Goal: Information Seeking & Learning: Learn about a topic

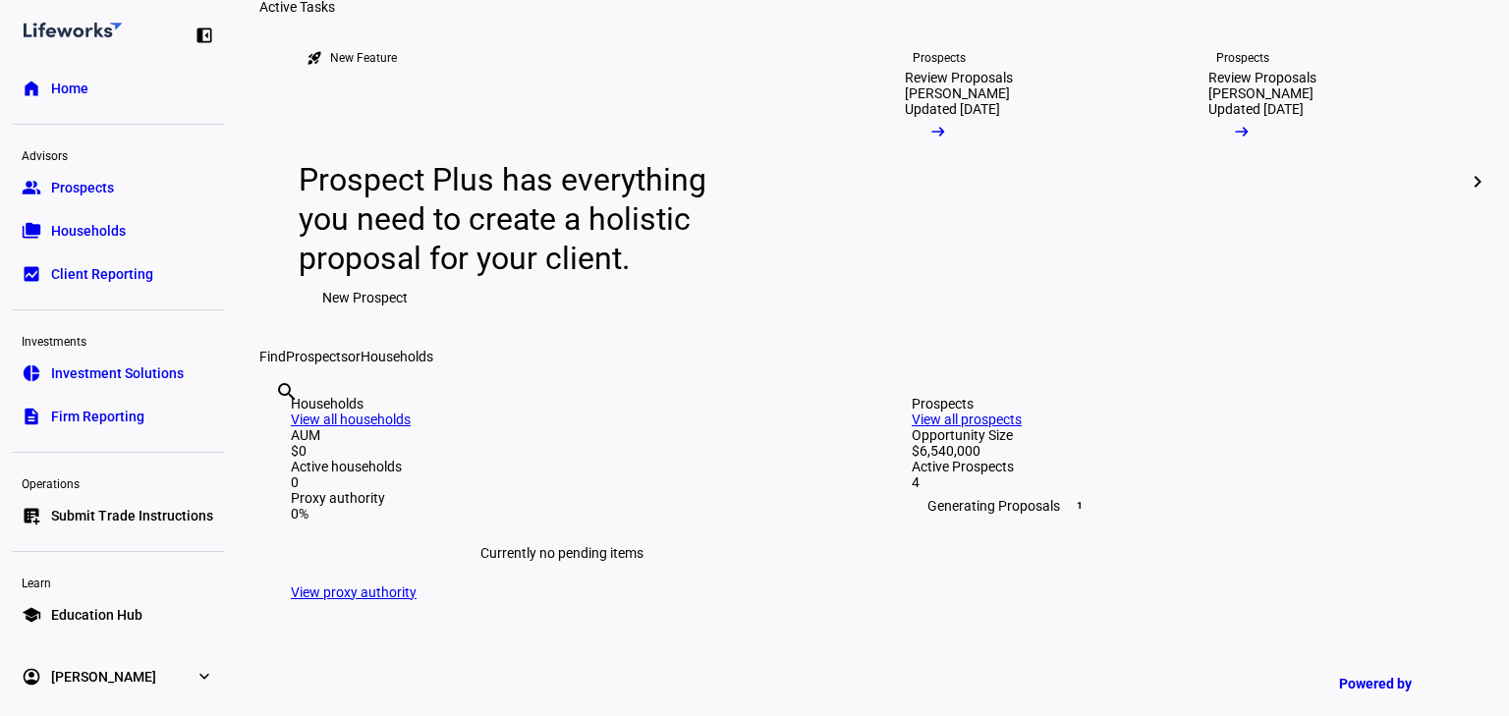
scroll to position [236, 0]
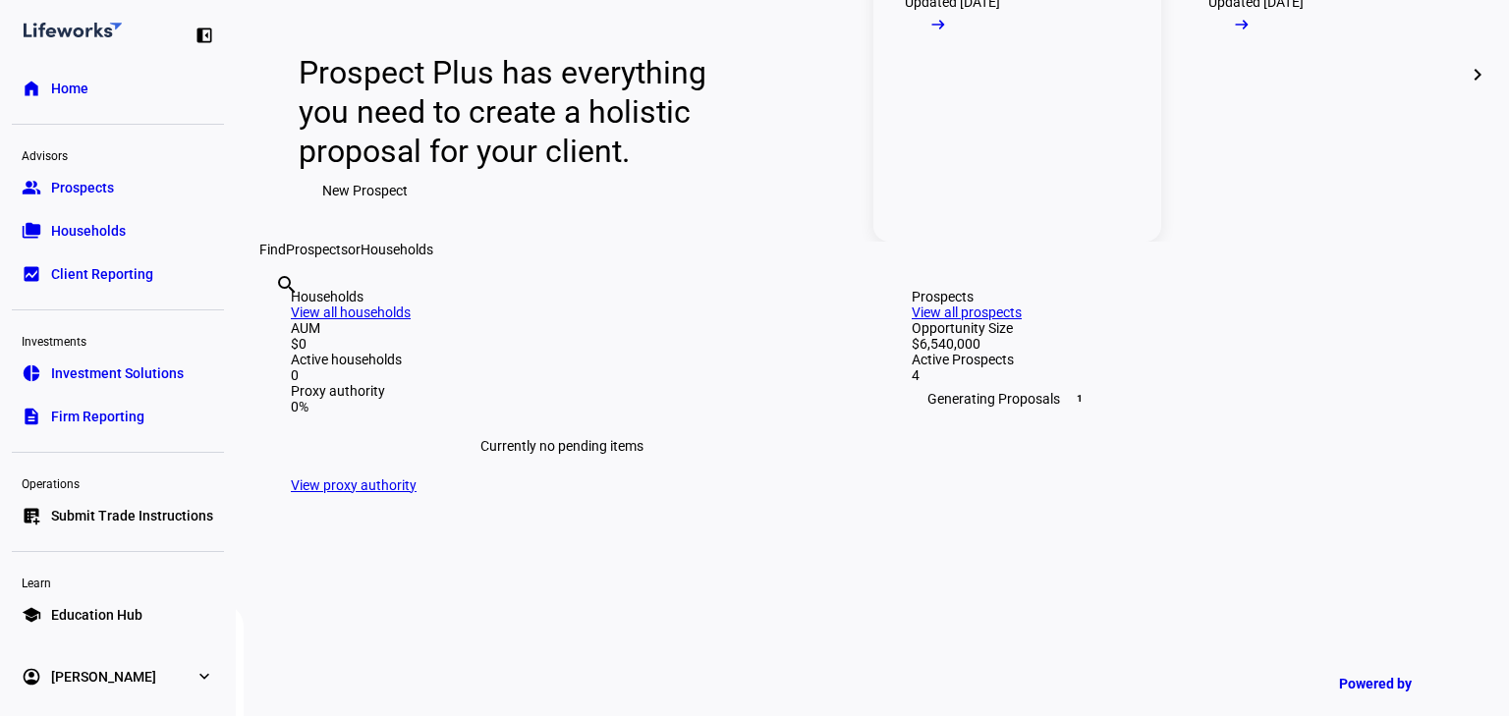
click at [948, 34] on mat-icon "arrow_right_alt" at bounding box center [938, 25] width 20 height 20
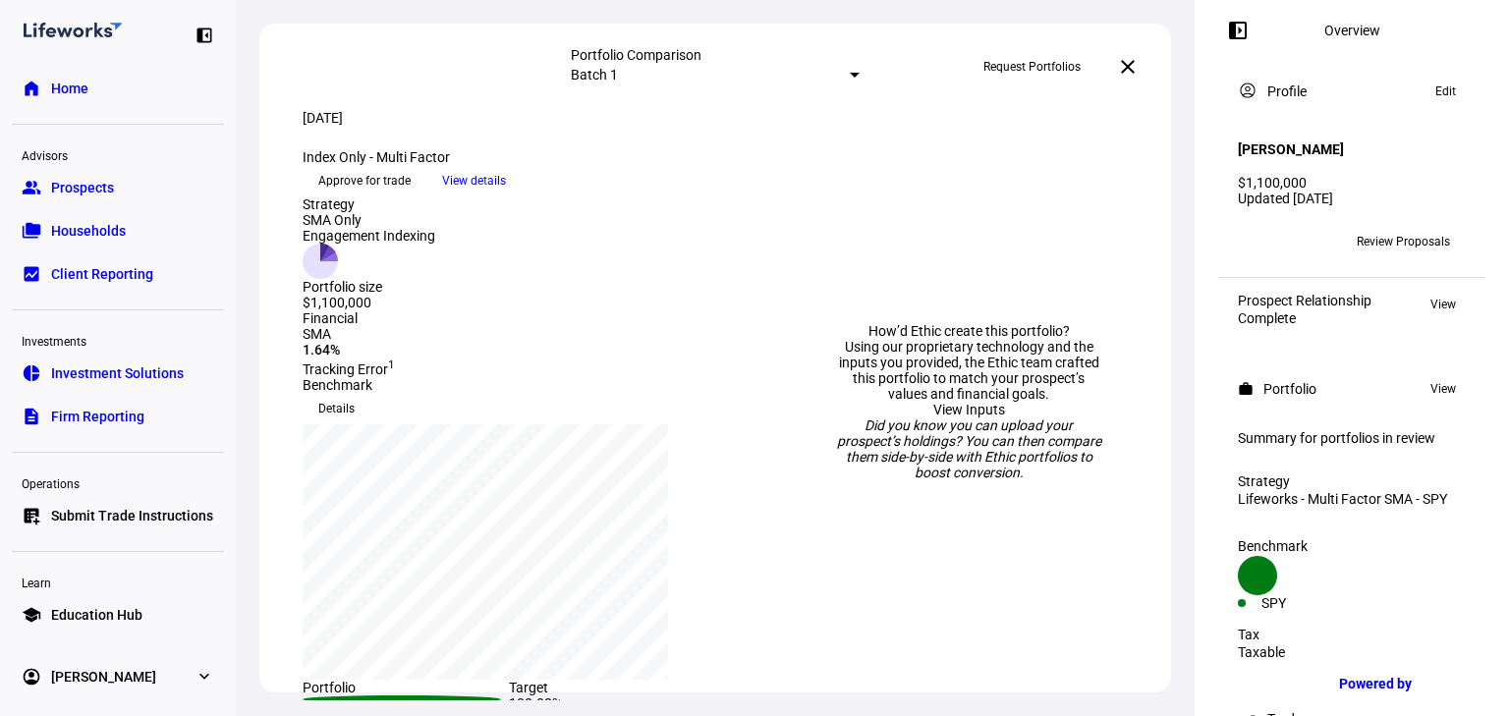
click at [506, 195] on span "View details" at bounding box center [474, 180] width 64 height 29
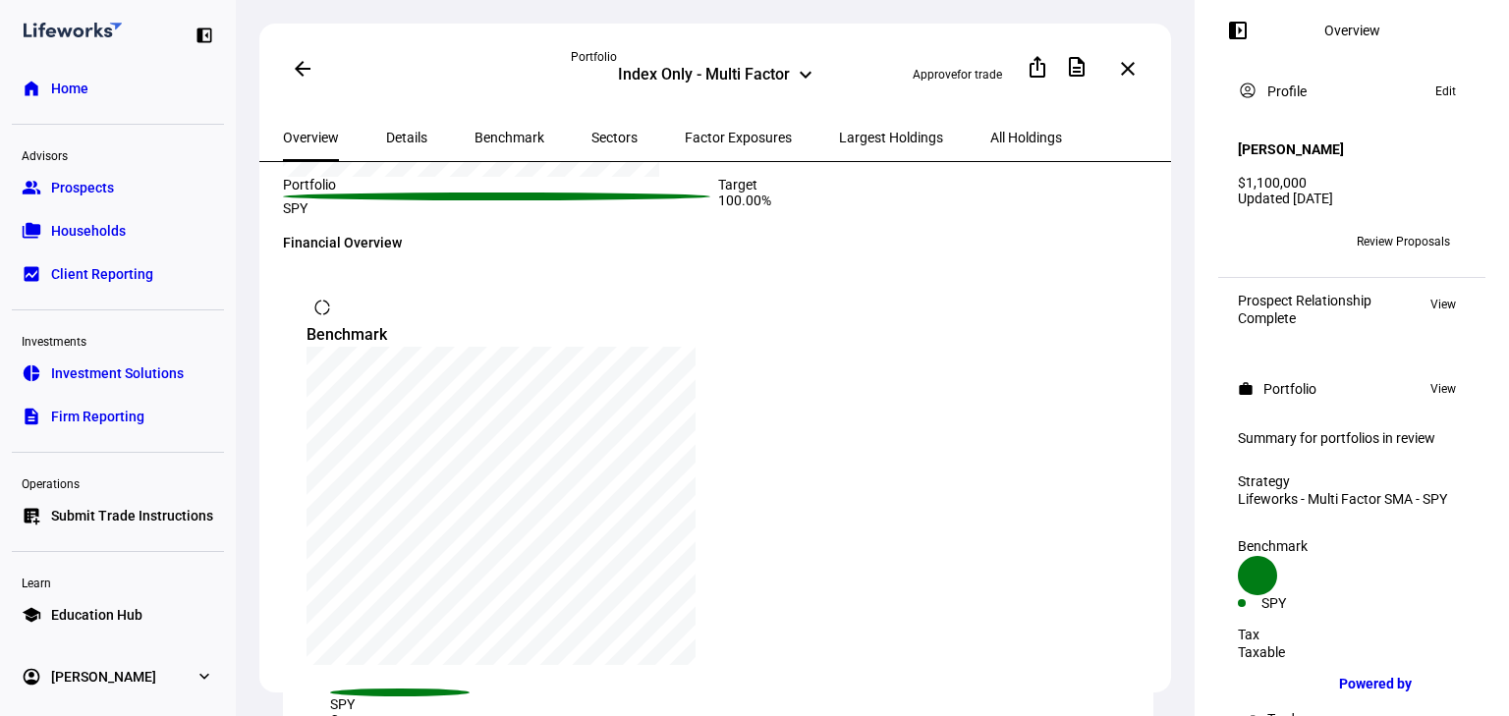
scroll to position [476, 0]
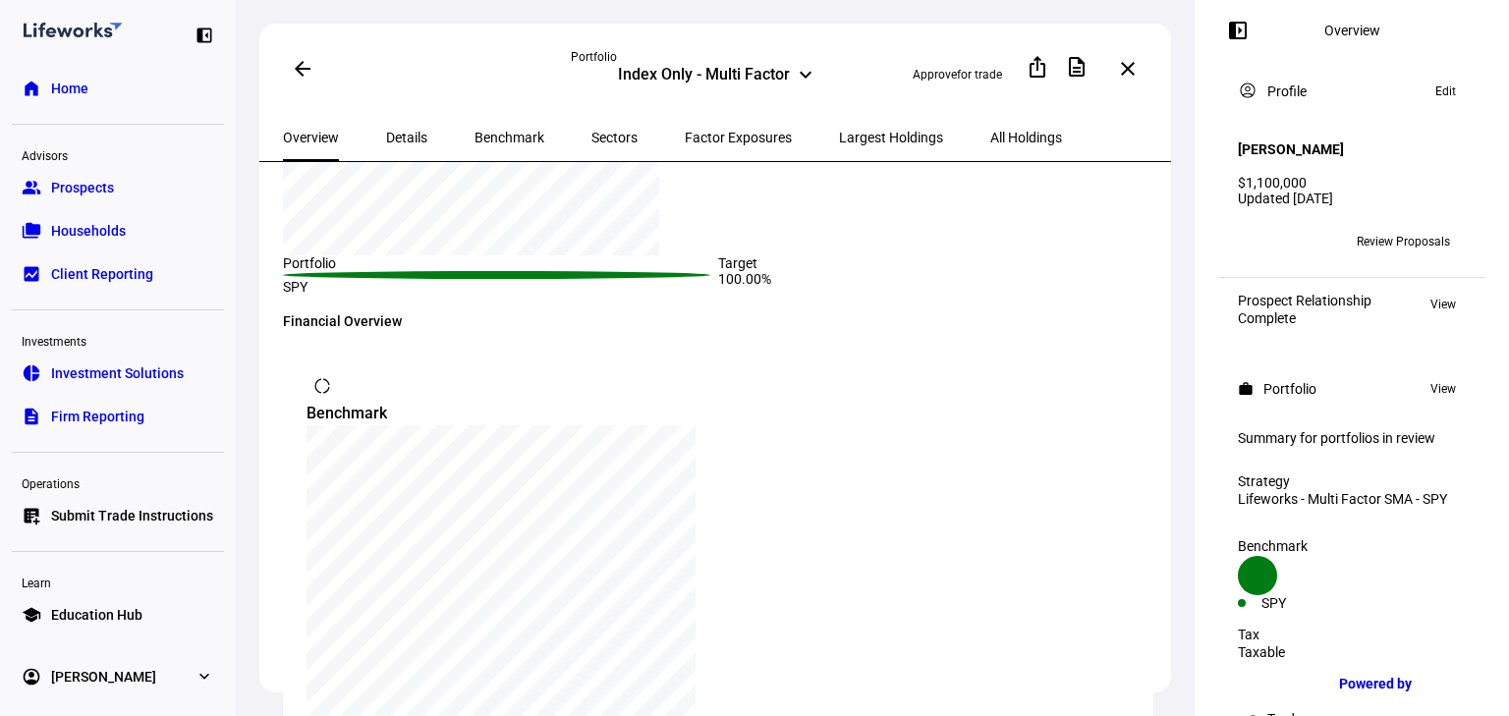
click at [398, 133] on span "Details" at bounding box center [406, 138] width 41 height 14
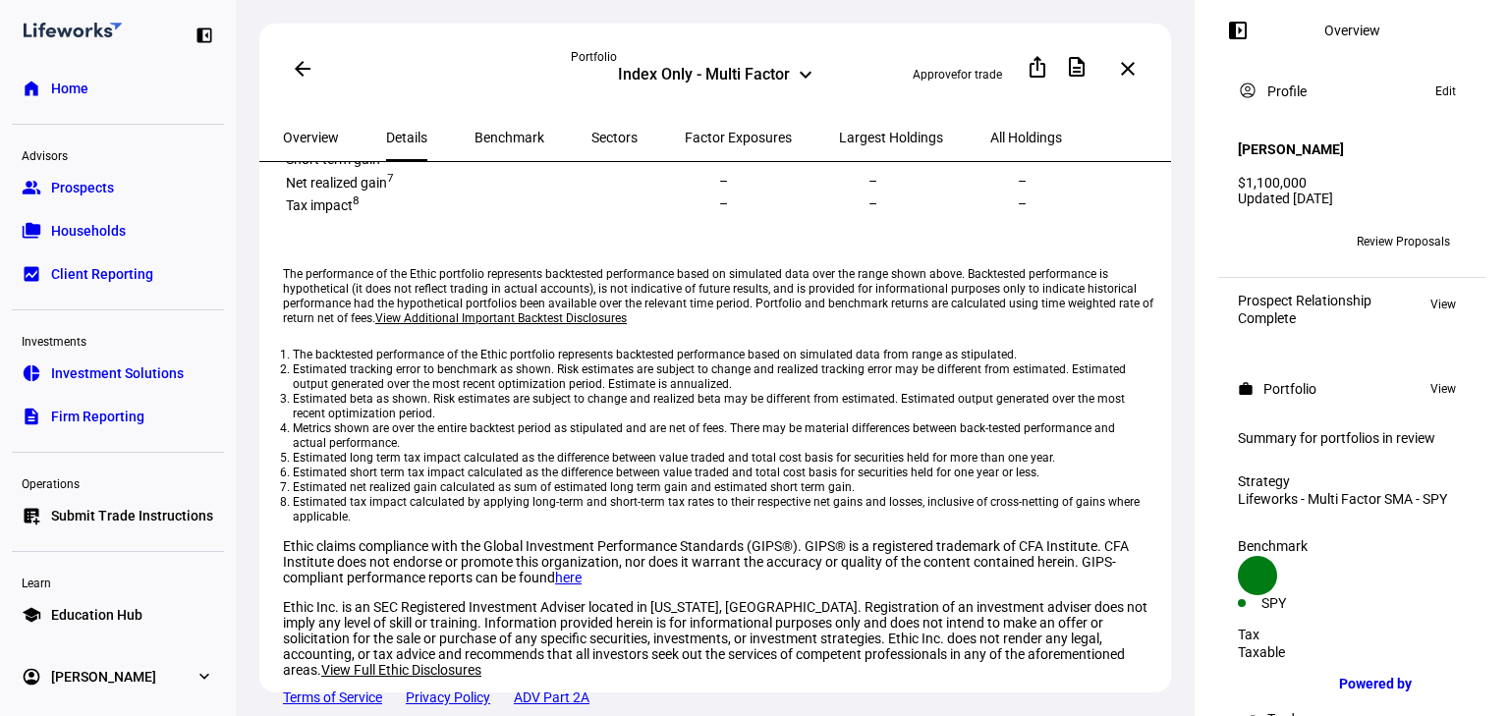
scroll to position [454, 0]
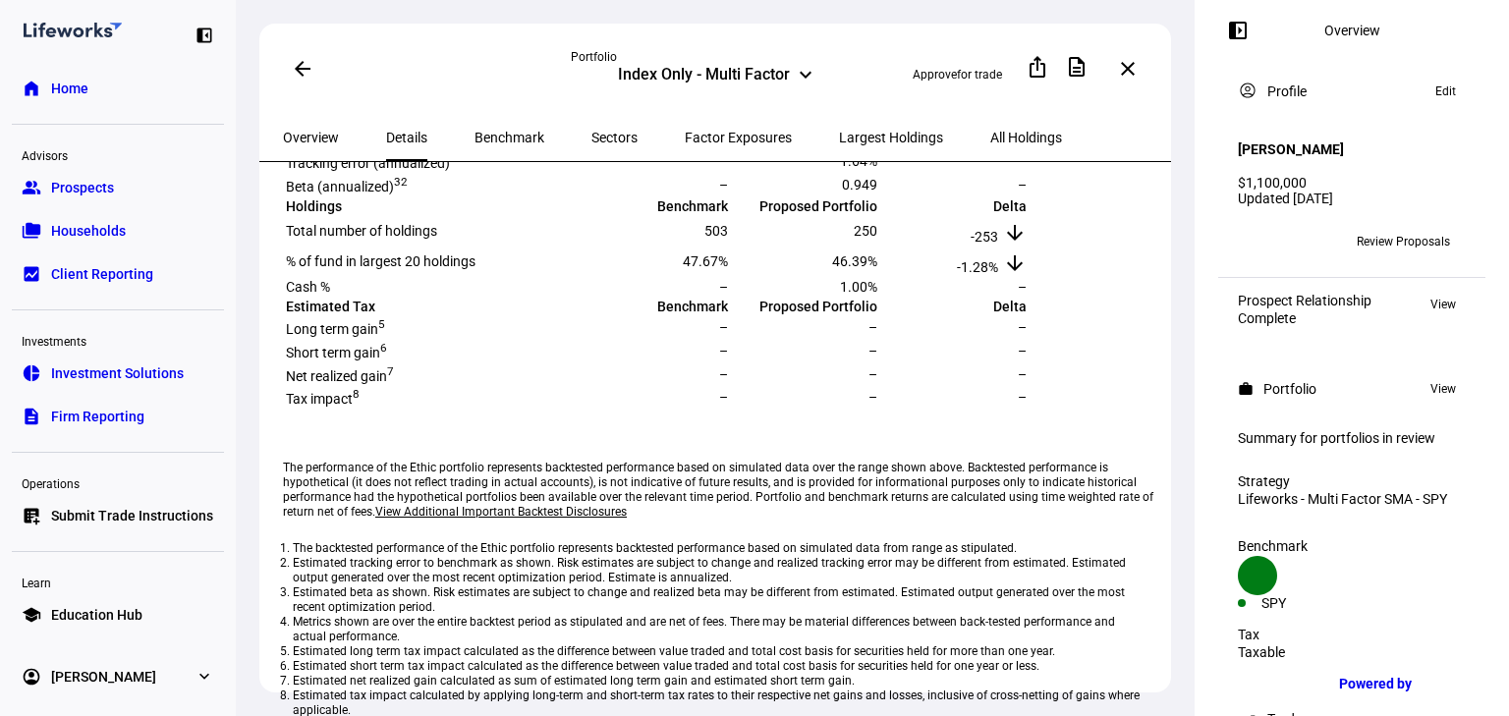
click at [305, 77] on span at bounding box center [302, 68] width 47 height 47
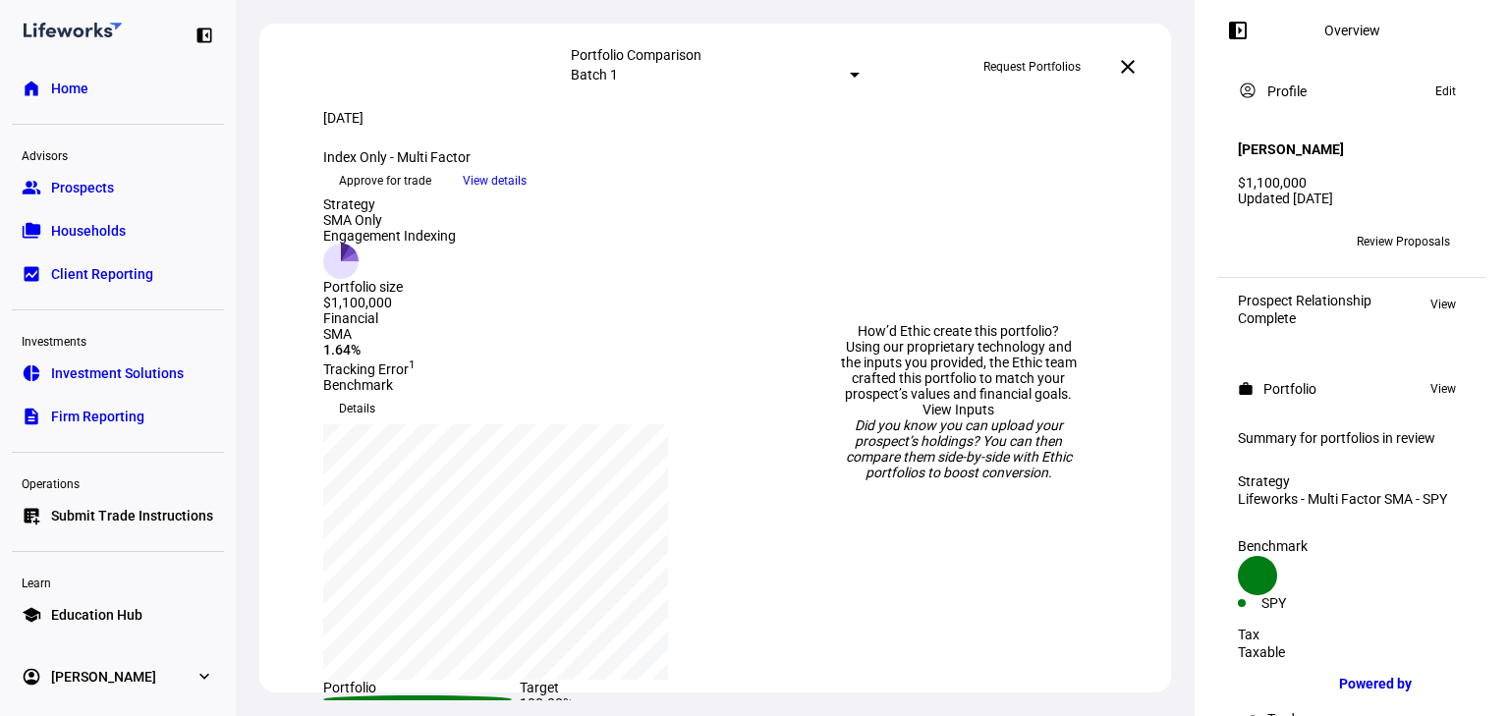
click at [1131, 59] on mat-icon "close" at bounding box center [1128, 67] width 24 height 24
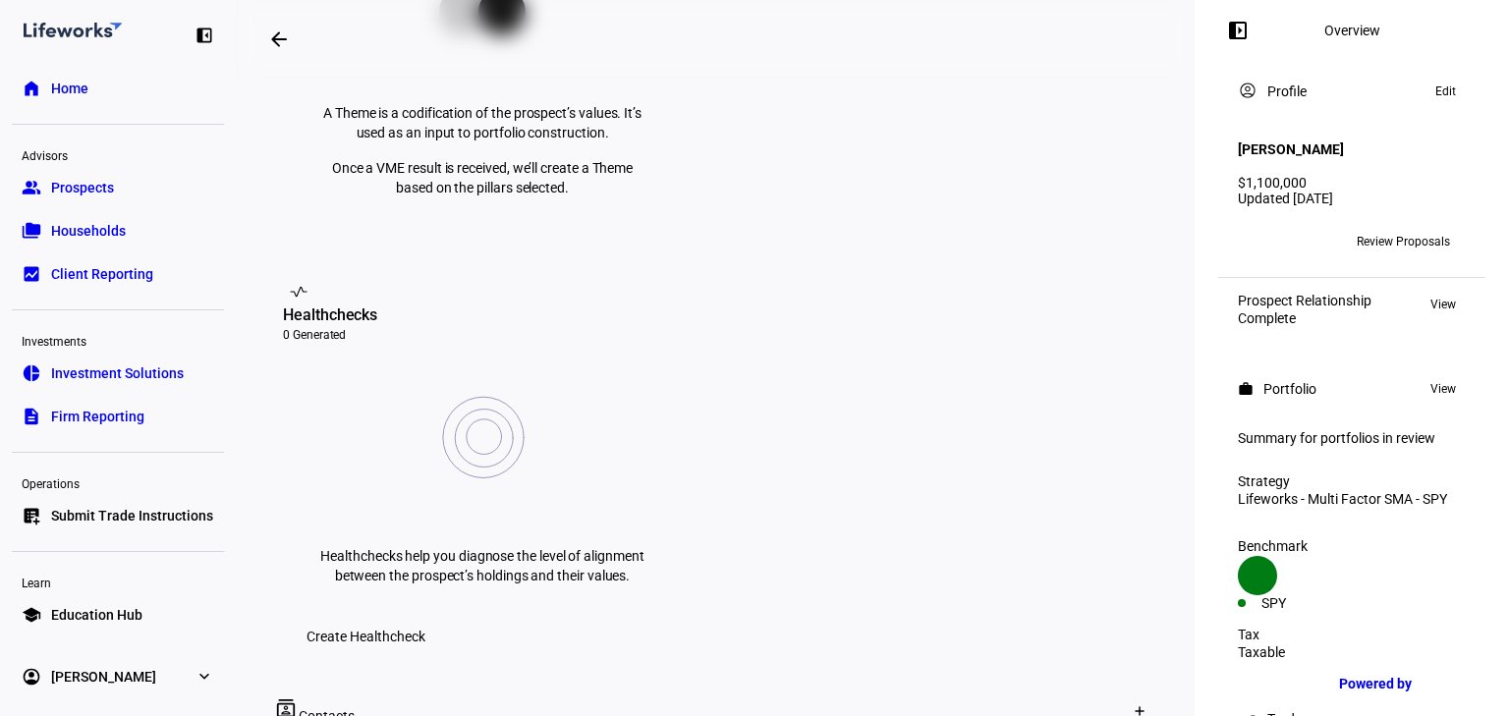
scroll to position [550, 0]
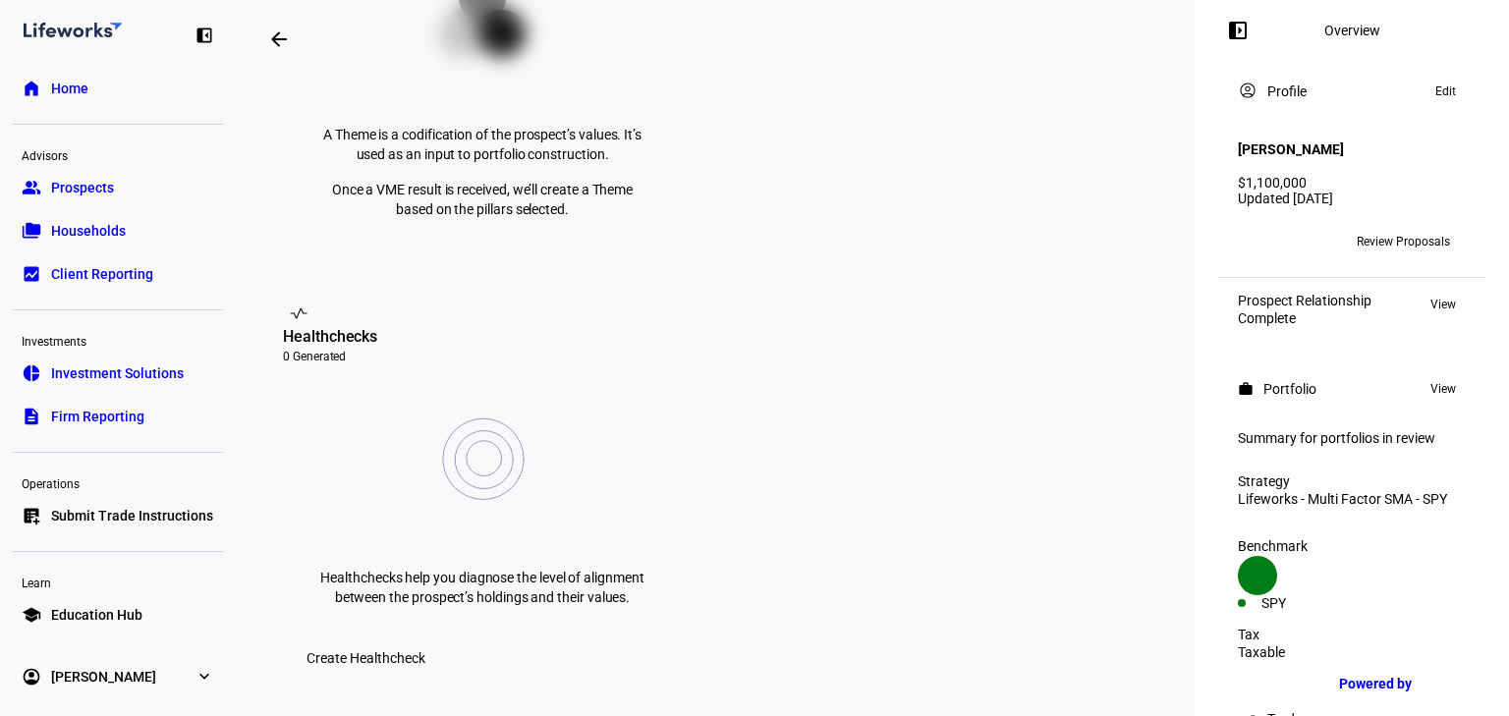
click at [287, 31] on mat-icon "arrow_backwards" at bounding box center [279, 40] width 24 height 24
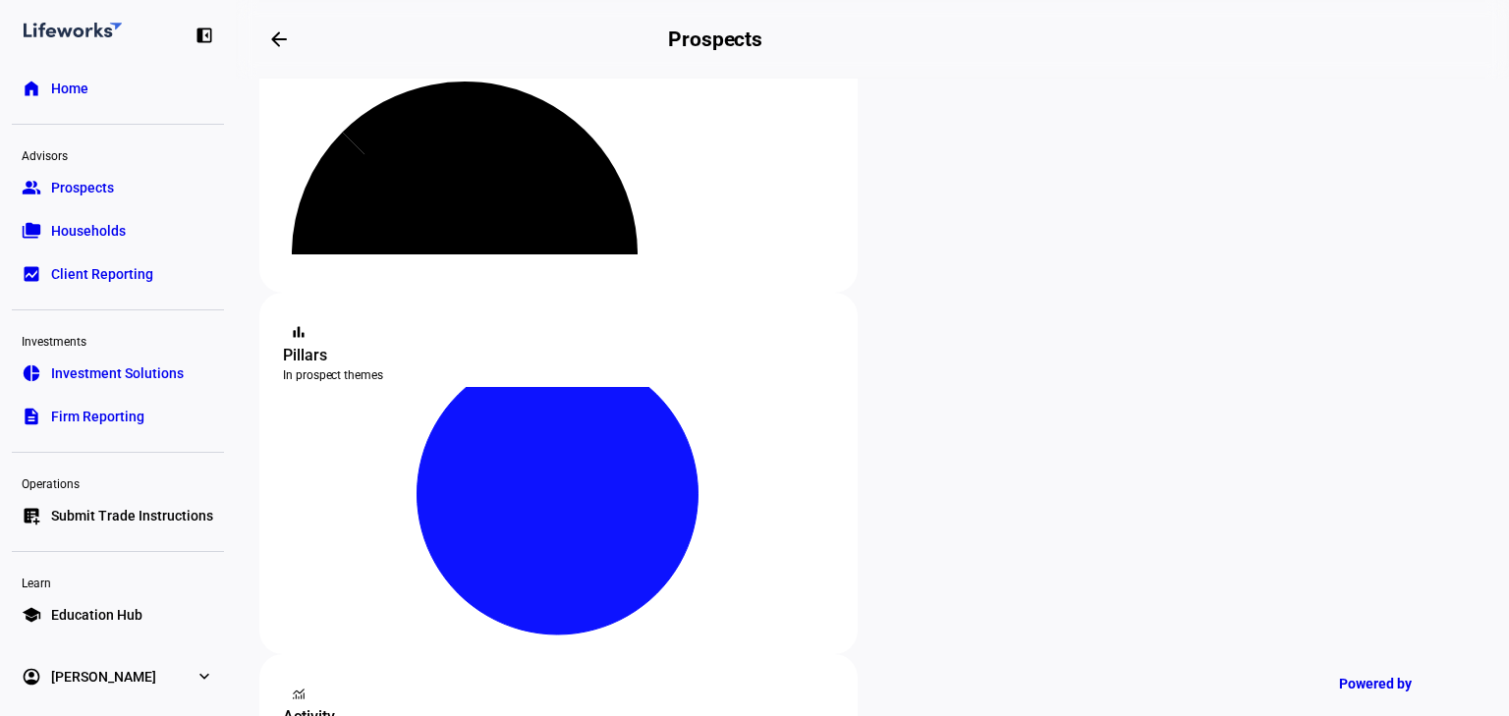
scroll to position [393, 0]
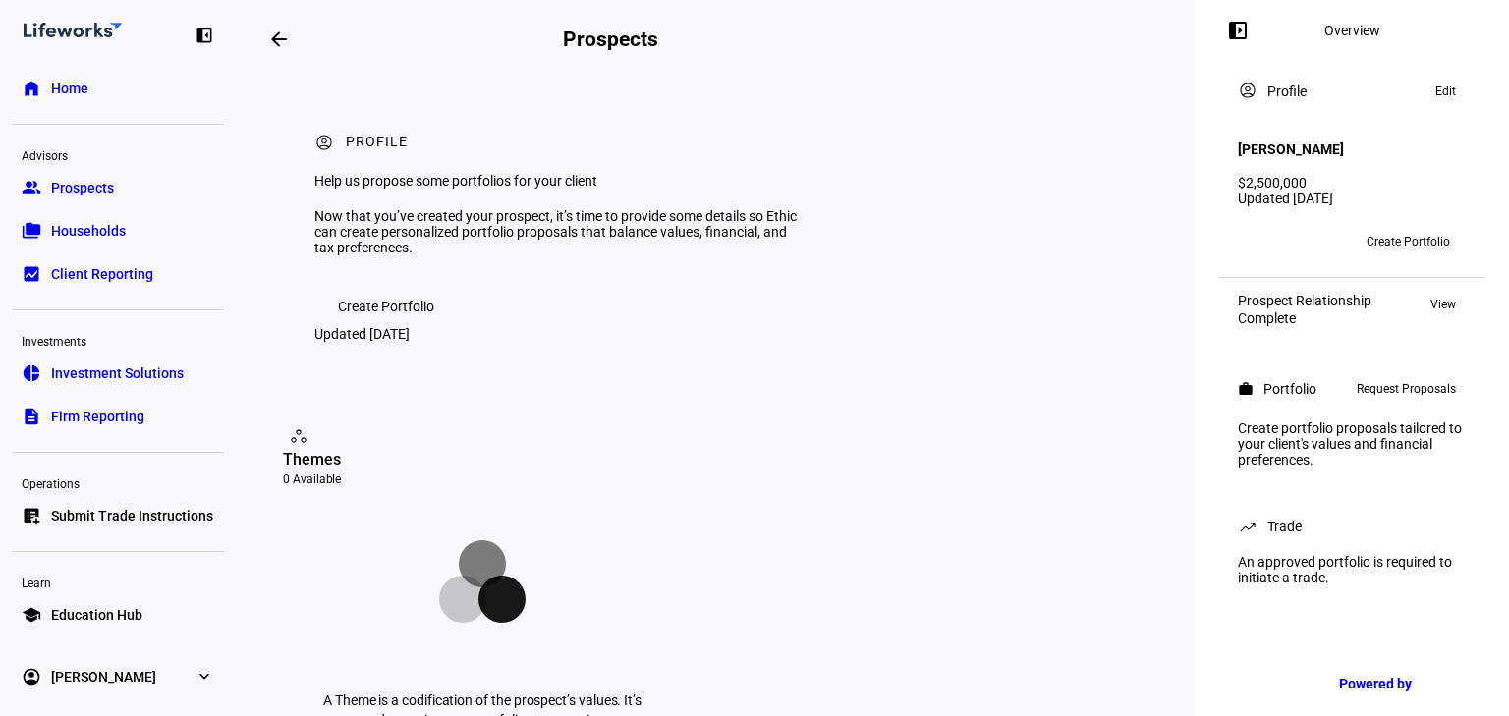
click at [1455, 294] on span "View" at bounding box center [1443, 305] width 26 height 24
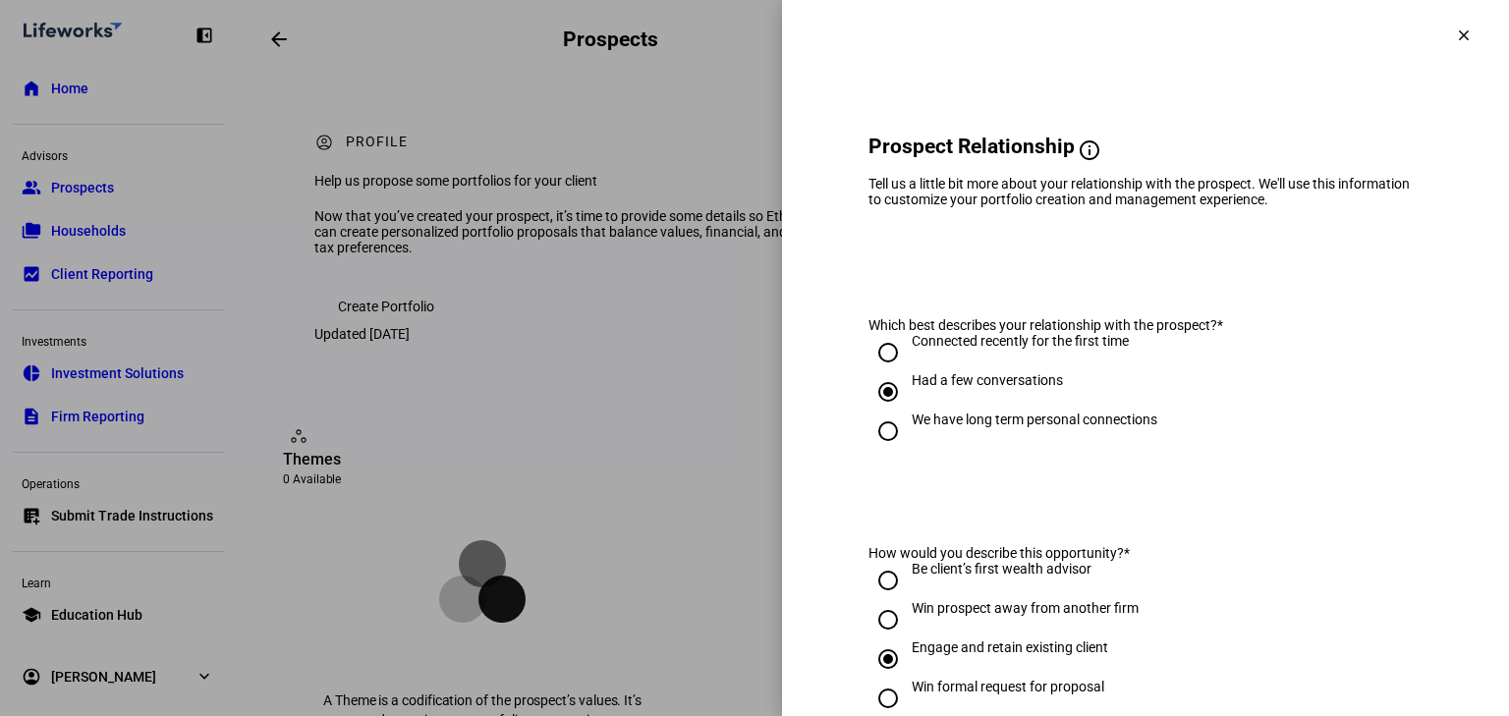
click at [1440, 43] on span at bounding box center [1463, 35] width 47 height 47
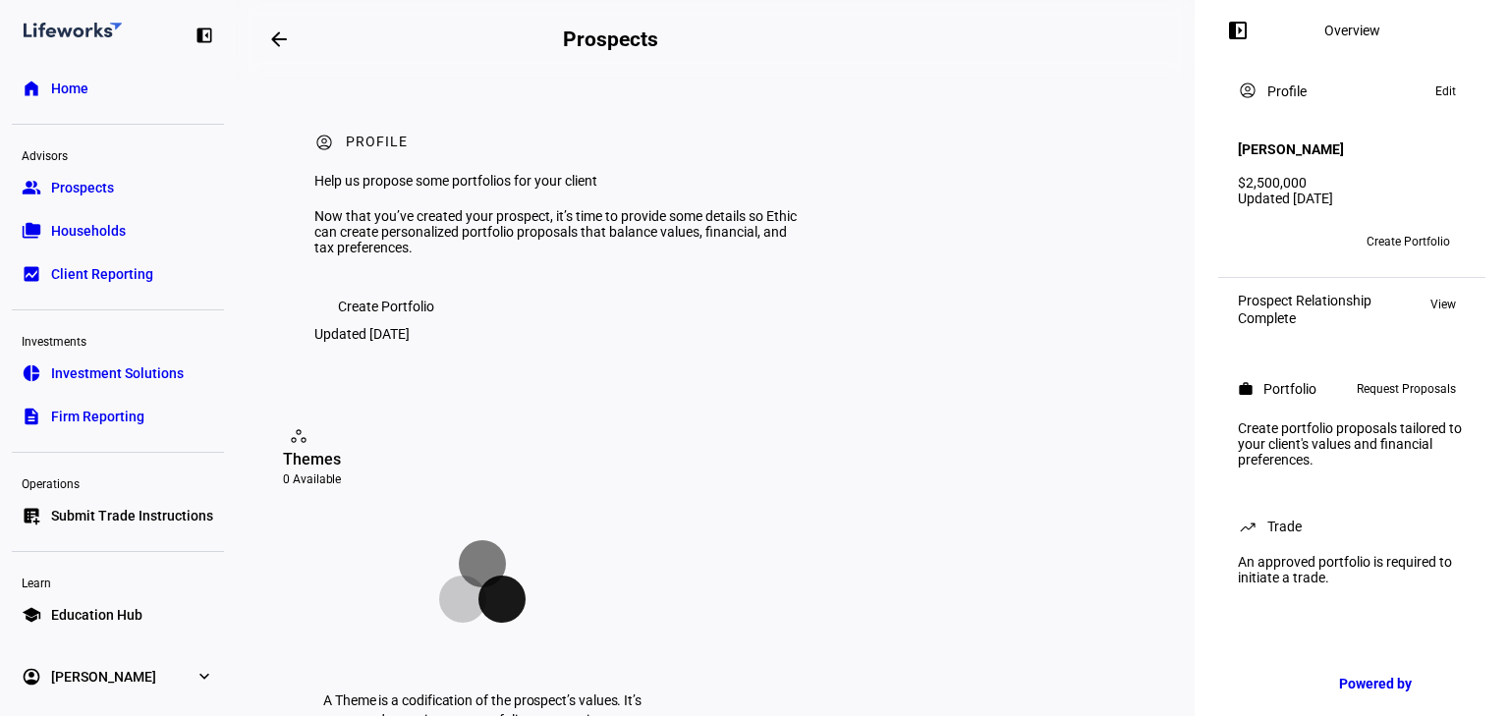
click at [1321, 102] on eth-panel-overview-card-header "account_circle Profile Edit" at bounding box center [1352, 92] width 228 height 24
click at [1299, 143] on h4 "[PERSON_NAME]" at bounding box center [1291, 149] width 106 height 16
click at [1276, 413] on div "Create portfolio proposals tailored to your client's values and financial prefe…" at bounding box center [1351, 444] width 251 height 63
click at [1336, 191] on div "Updated [DATE]" at bounding box center [1352, 199] width 228 height 16
click at [1409, 103] on eth-panel-overview-card-header "account_circle Profile Edit" at bounding box center [1352, 92] width 228 height 24
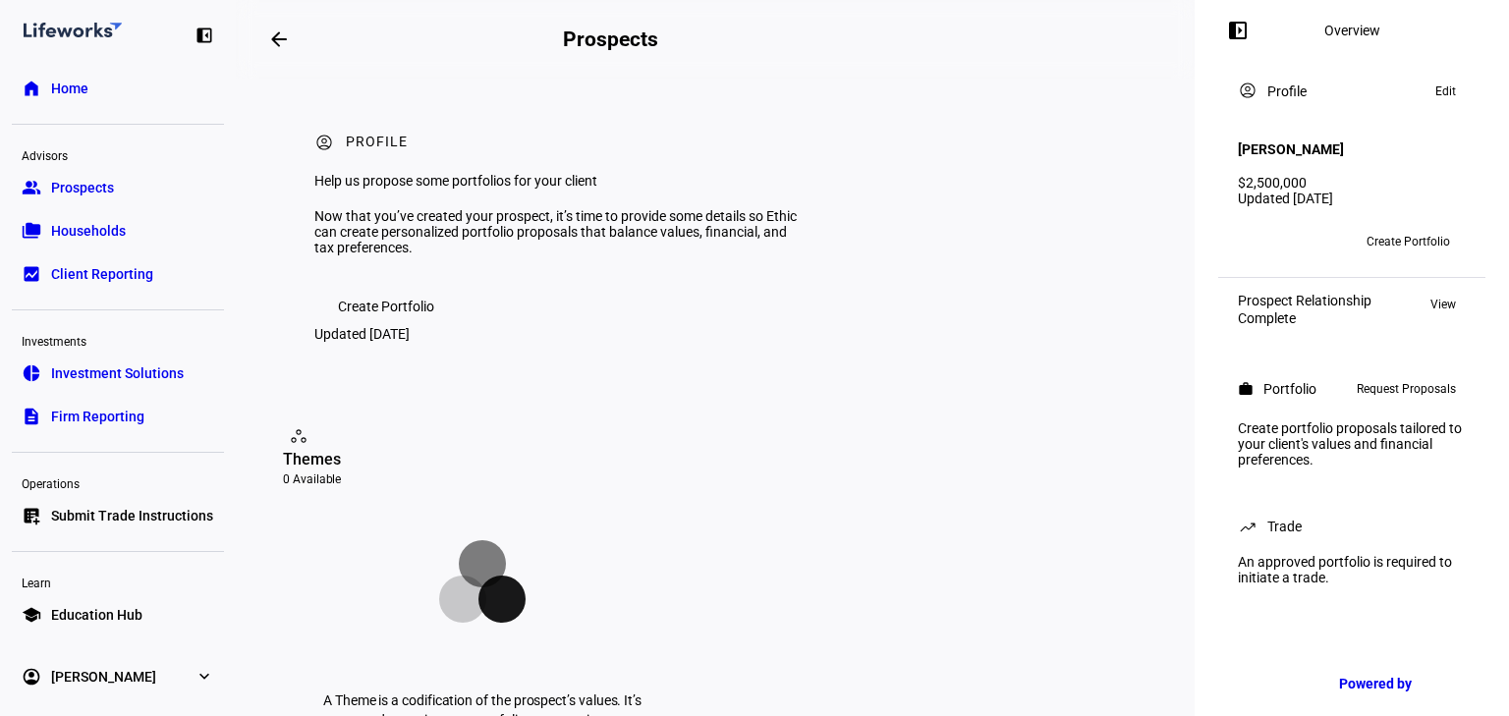
click at [1411, 226] on span "Create Portfolio" at bounding box center [1407, 241] width 83 height 31
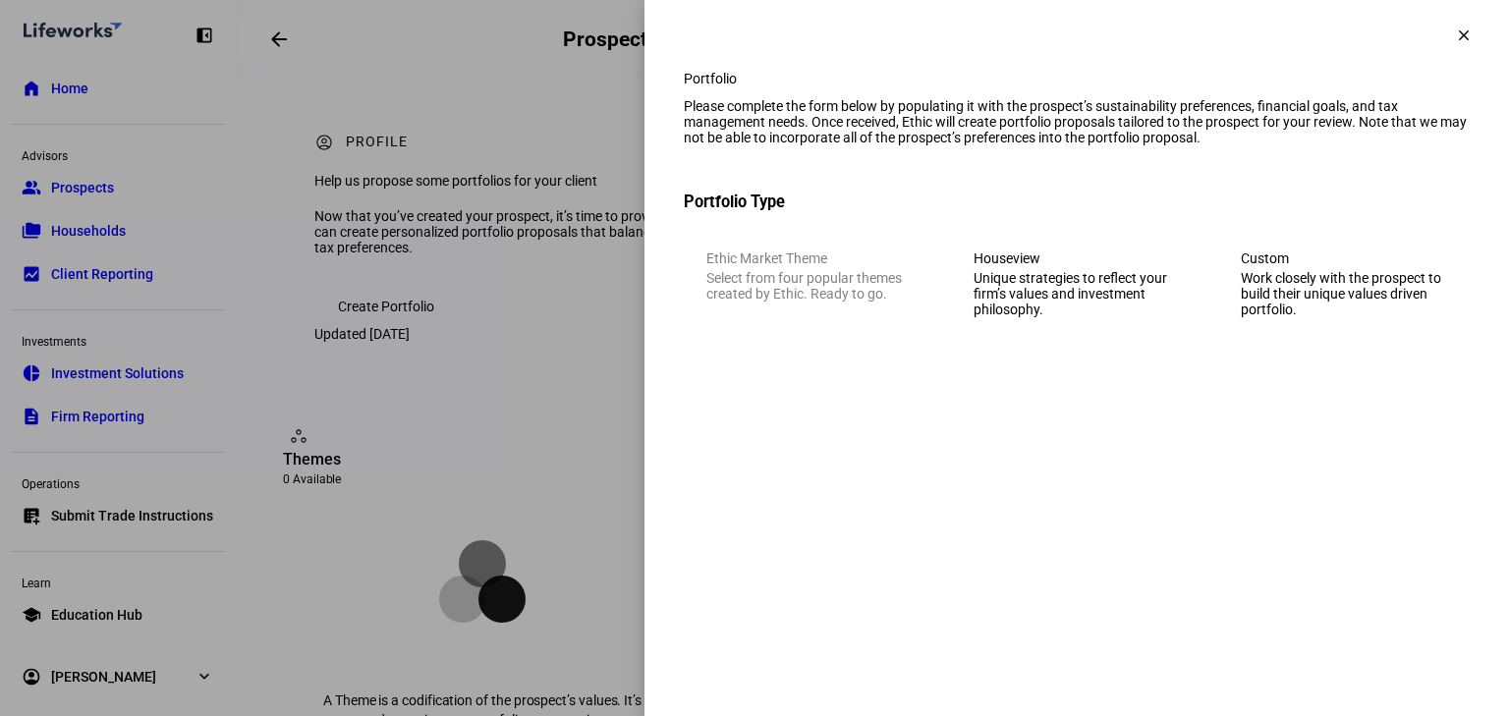
click at [1476, 44] on span at bounding box center [1463, 35] width 47 height 47
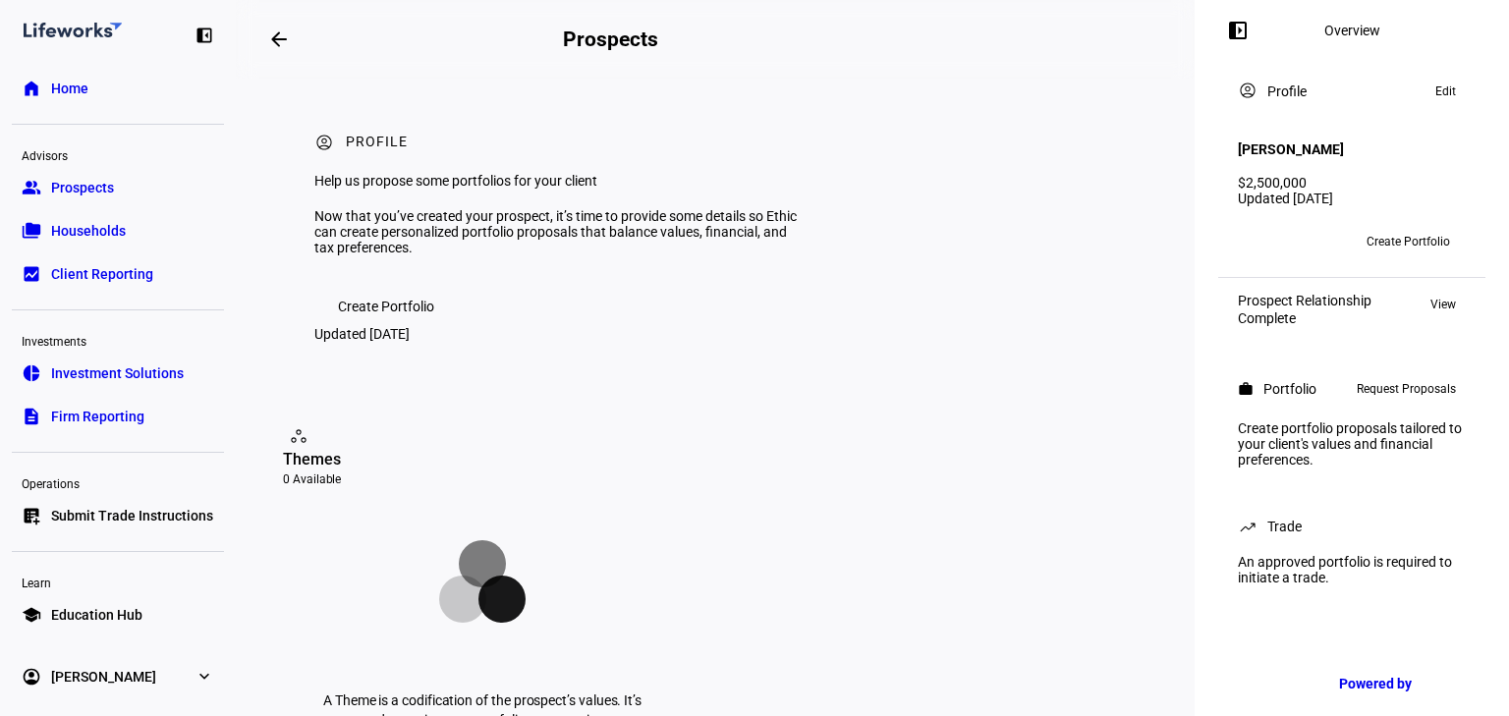
click at [301, 43] on span at bounding box center [278, 39] width 47 height 47
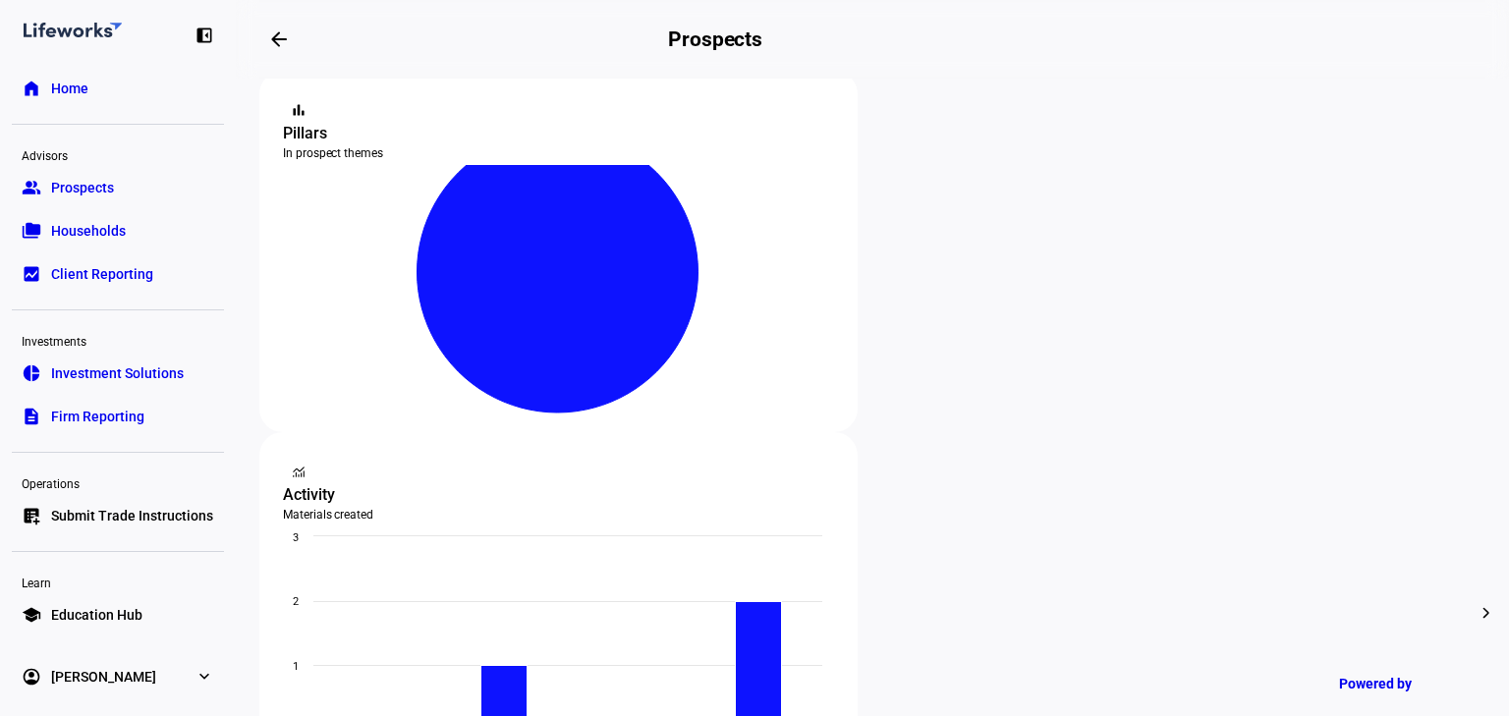
scroll to position [629, 0]
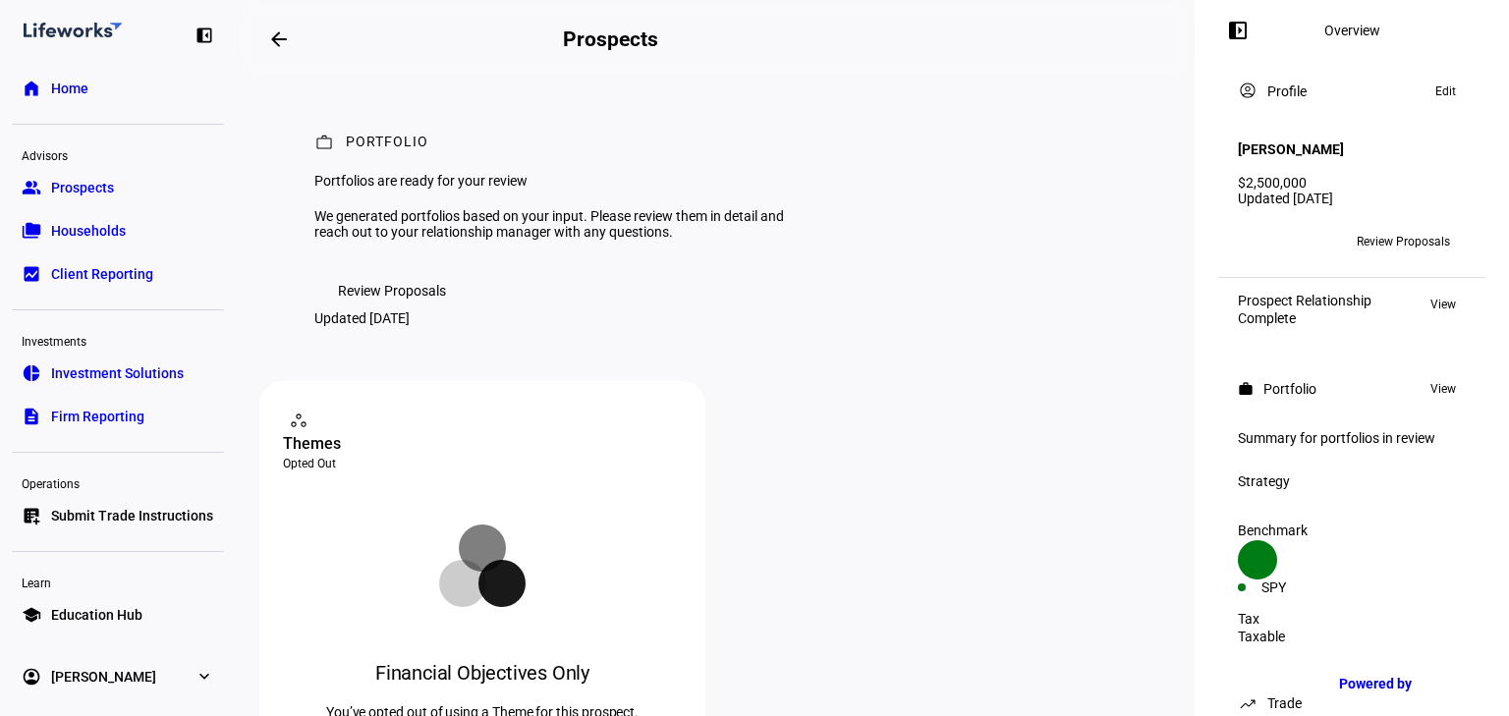
click at [1291, 175] on div "$2,500,000" at bounding box center [1352, 183] width 228 height 16
click at [1345, 226] on span at bounding box center [1403, 241] width 125 height 31
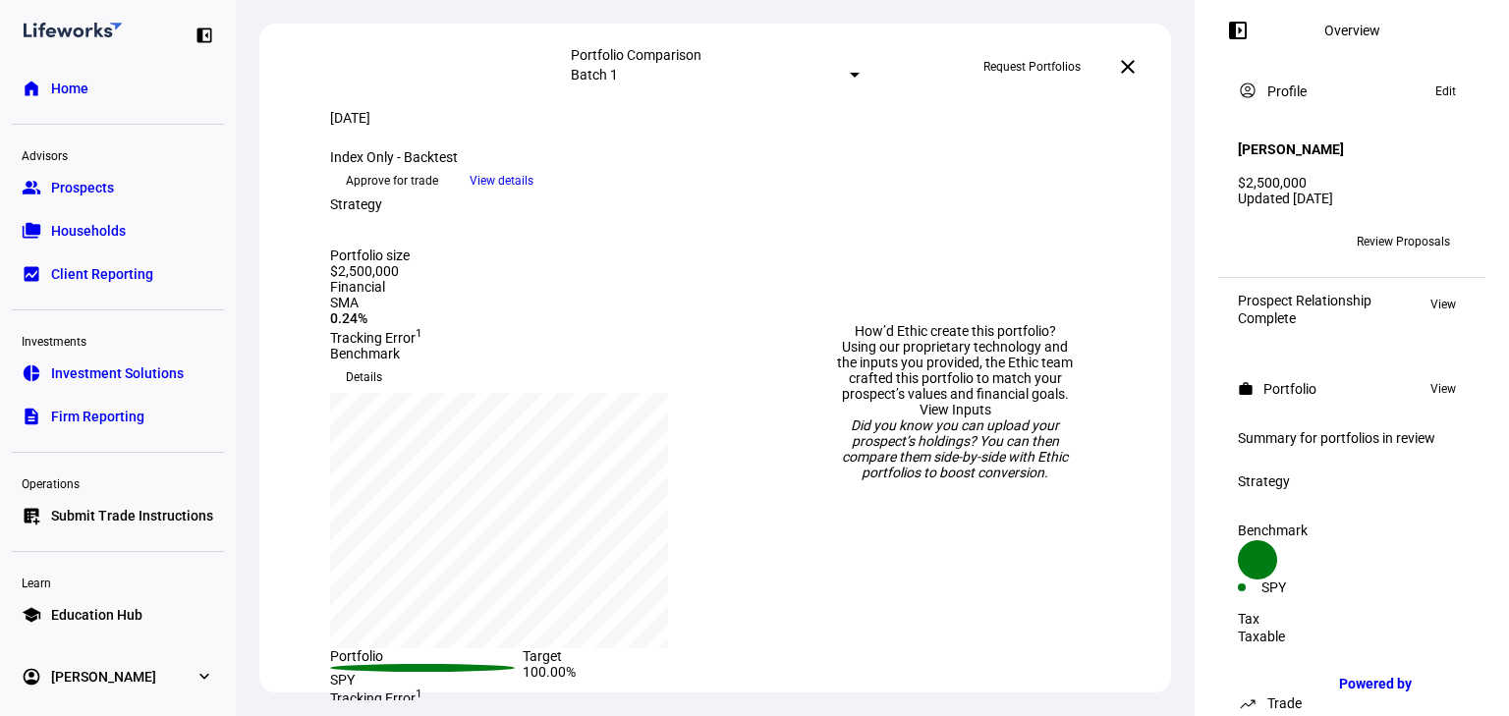
click at [533, 195] on span "View details" at bounding box center [502, 180] width 64 height 29
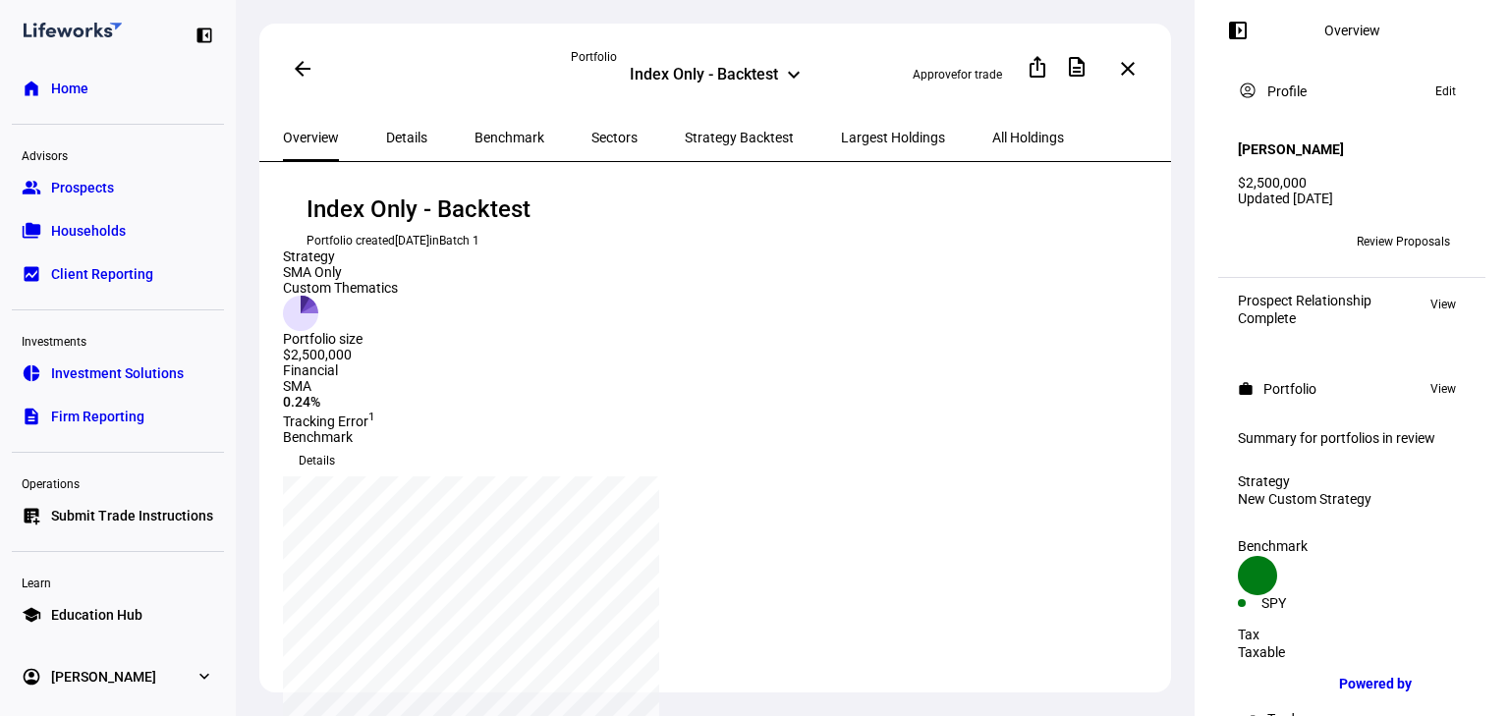
click at [482, 131] on span "Benchmark" at bounding box center [509, 138] width 70 height 14
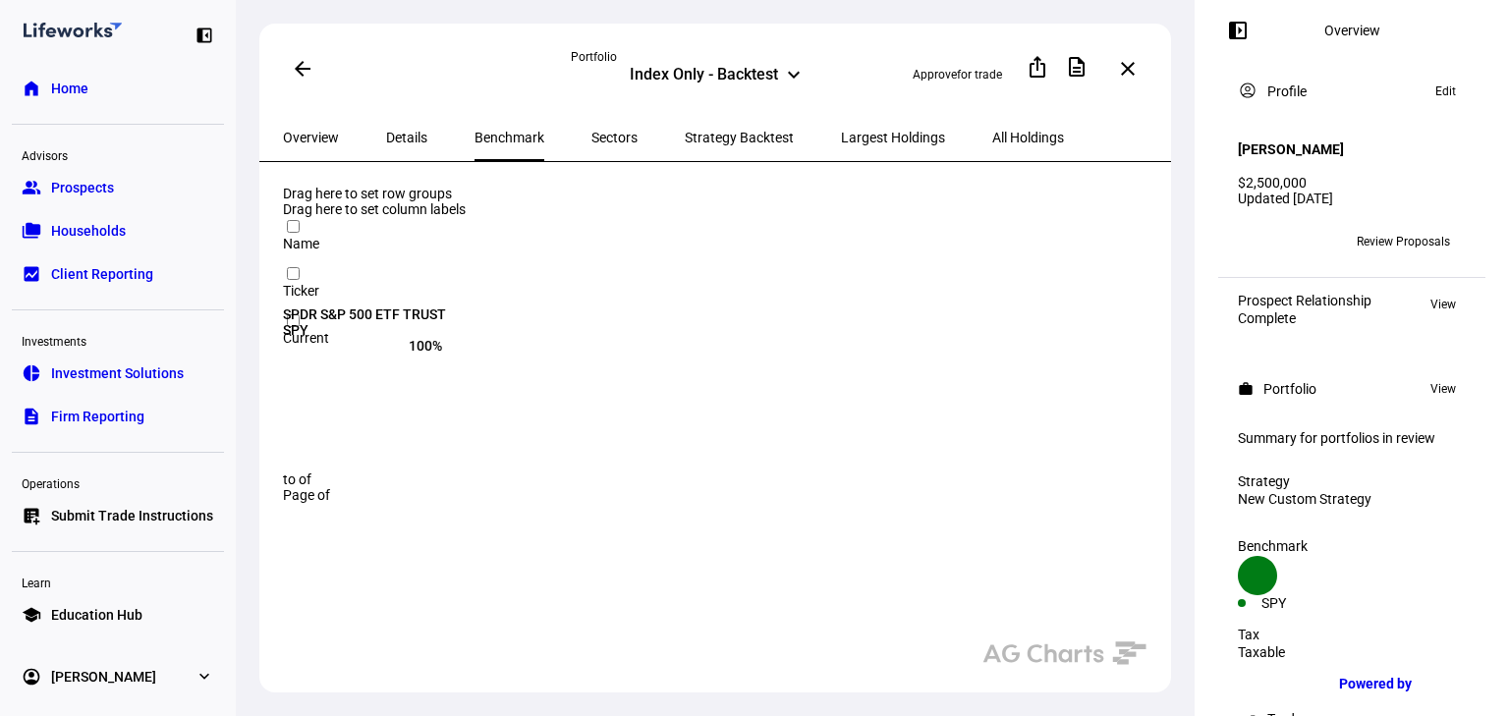
click at [591, 141] on span "Sectors" at bounding box center [614, 137] width 46 height 47
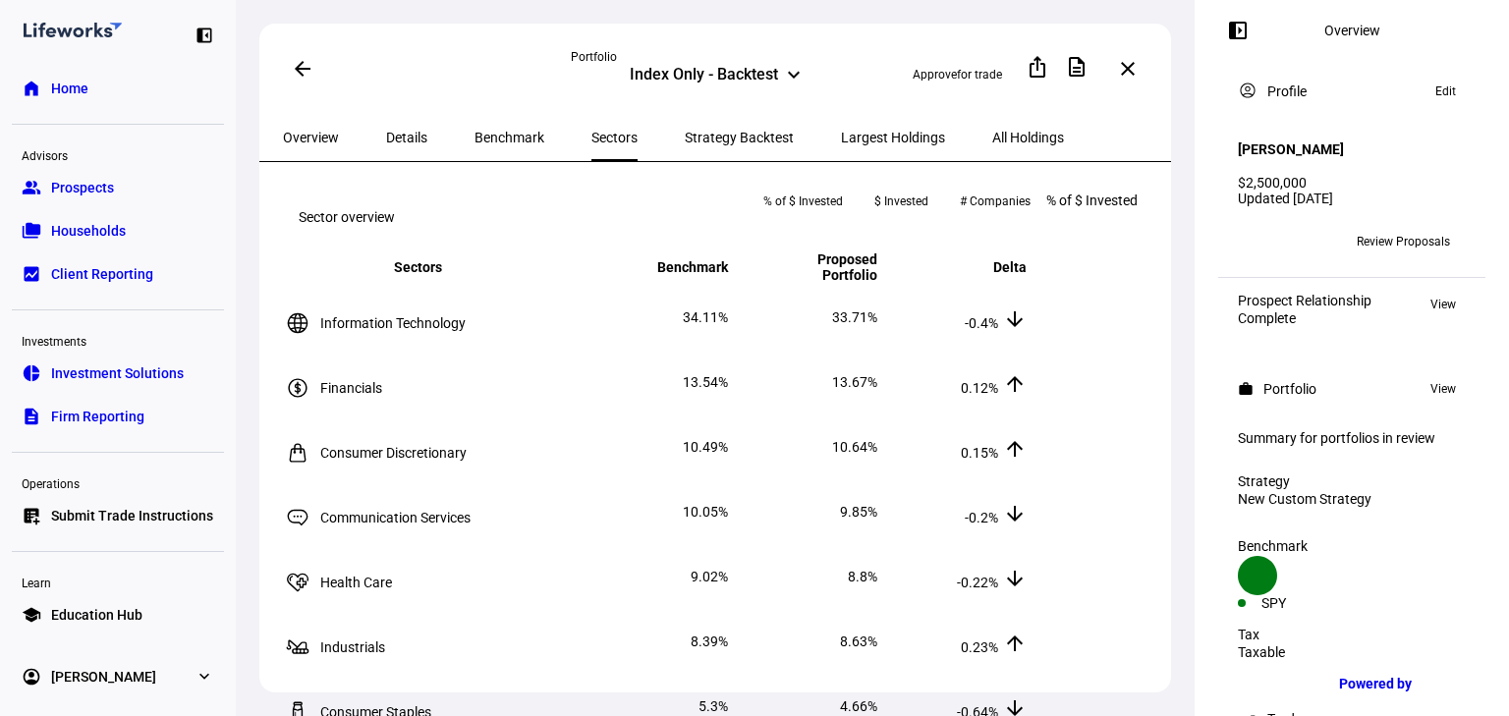
click at [701, 156] on span "Strategy Backtest" at bounding box center [739, 137] width 109 height 47
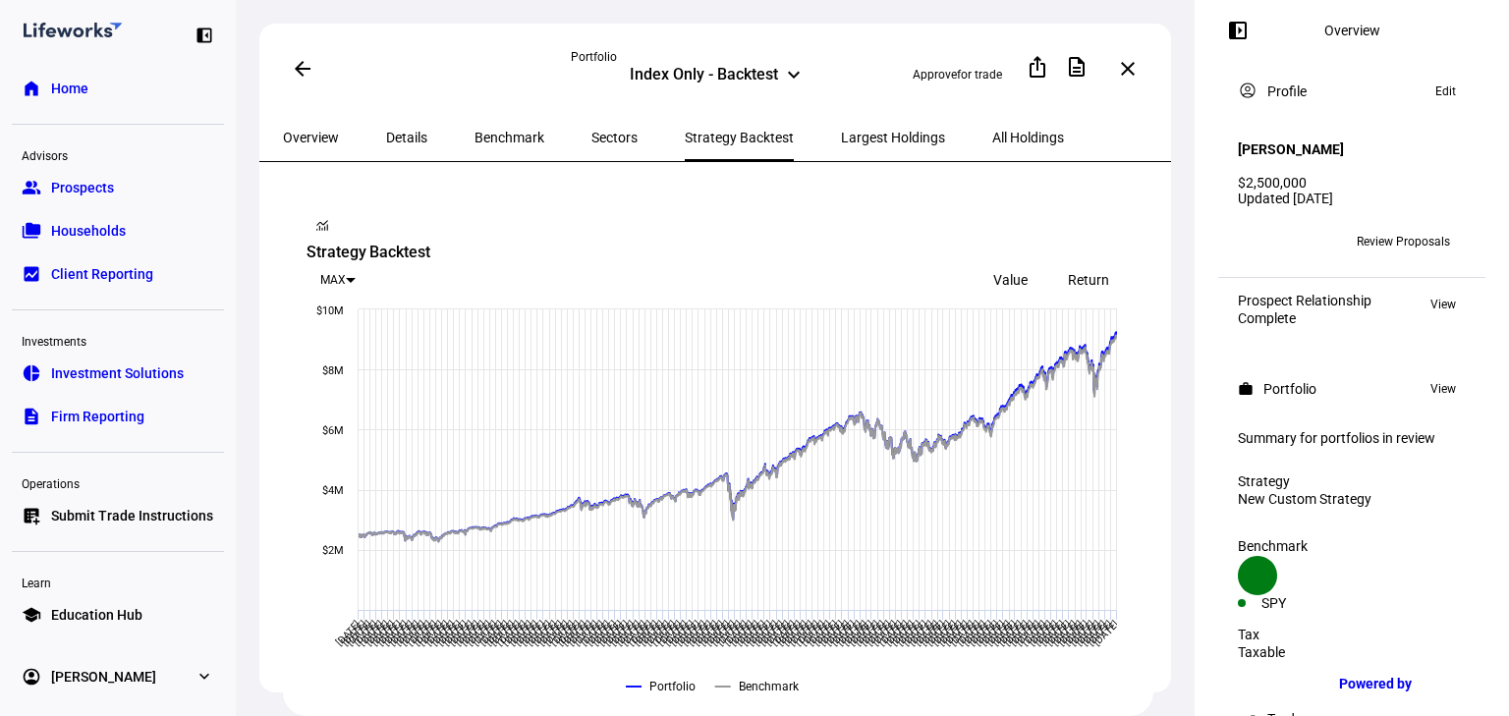
click at [332, 135] on span "Overview" at bounding box center [311, 138] width 56 height 14
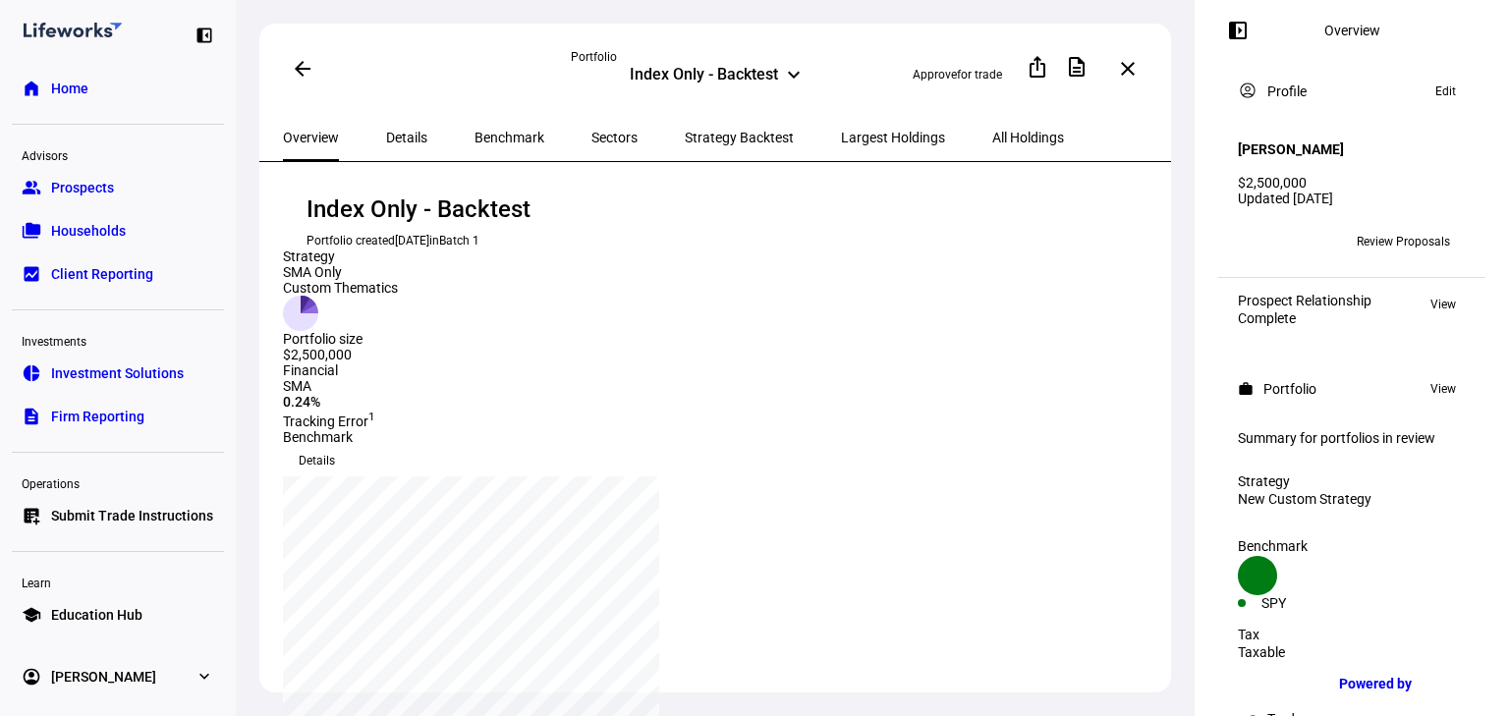
click at [398, 133] on span "Details" at bounding box center [406, 138] width 41 height 14
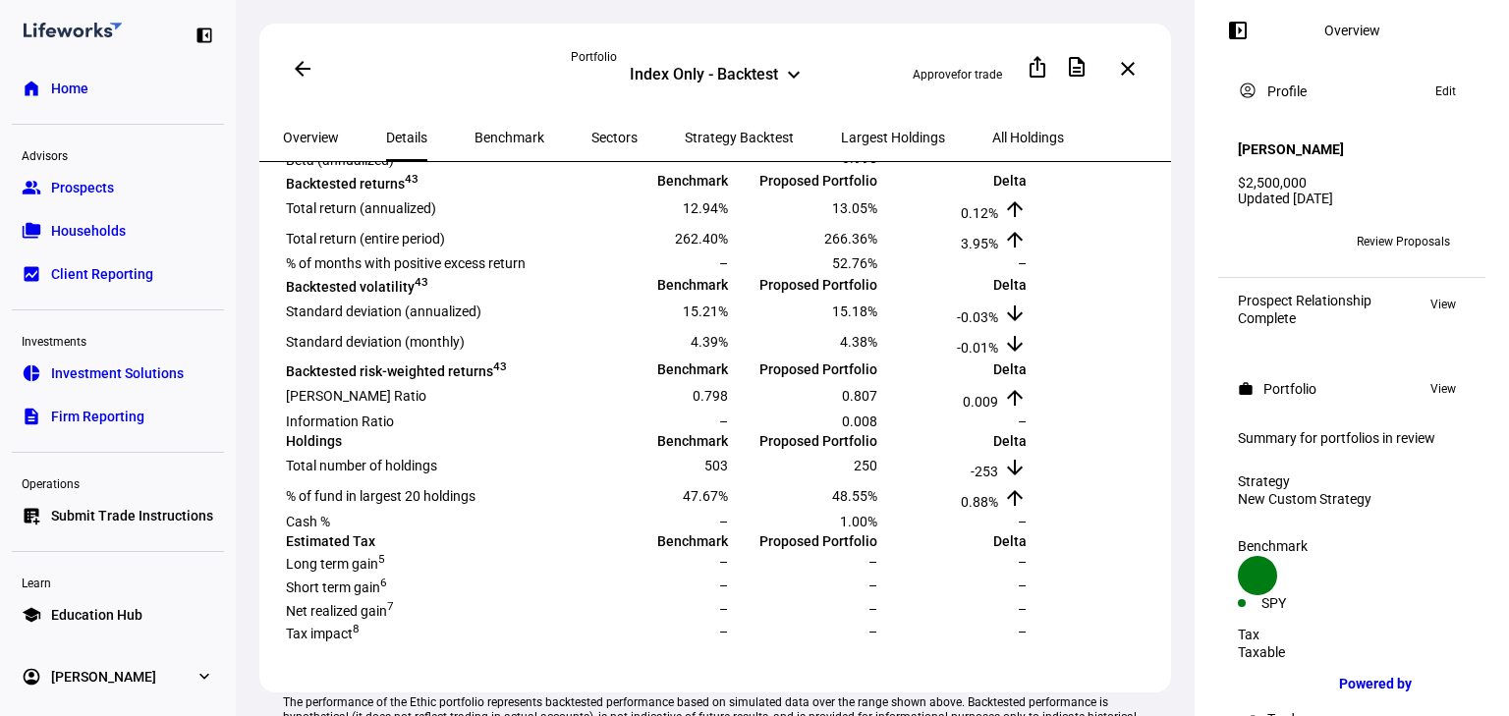
scroll to position [393, 0]
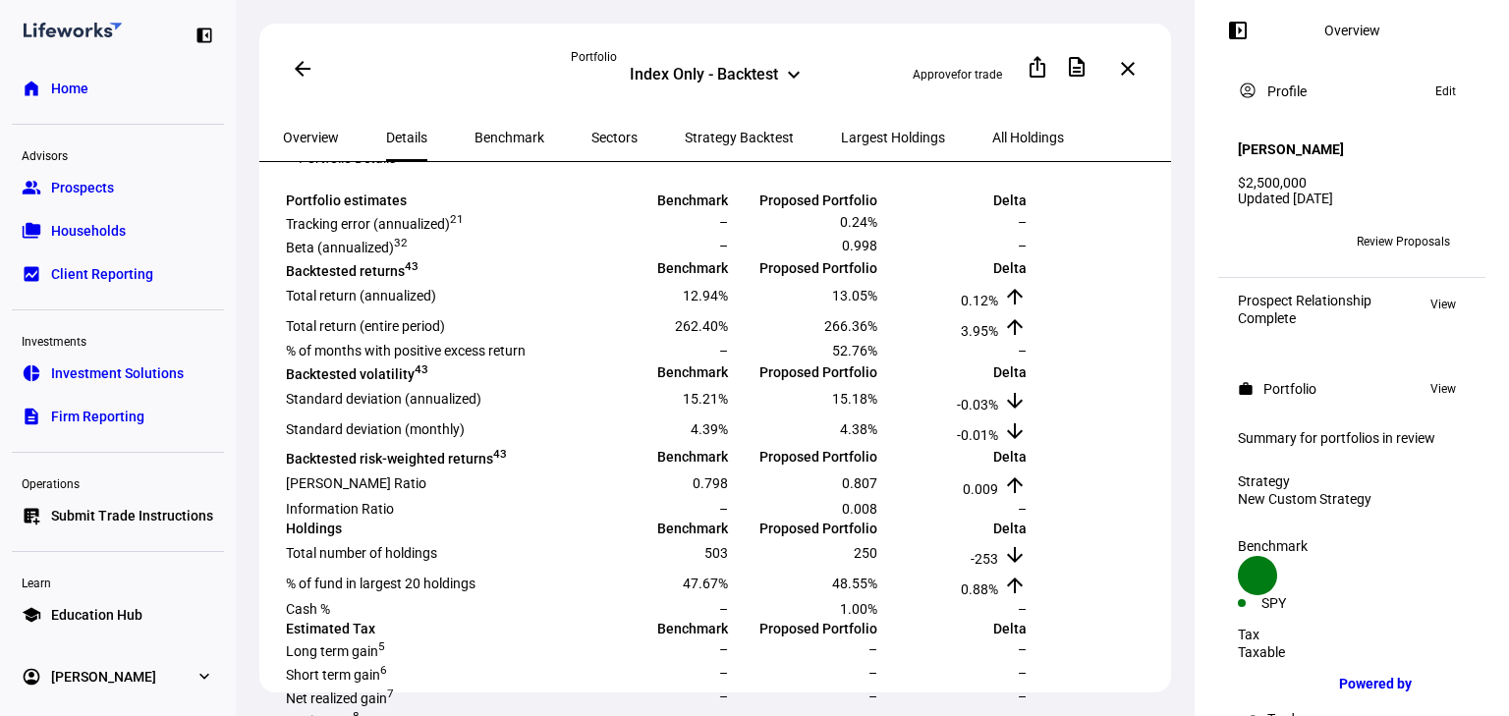
click at [1235, 37] on mat-icon "left_panel_open" at bounding box center [1238, 31] width 24 height 24
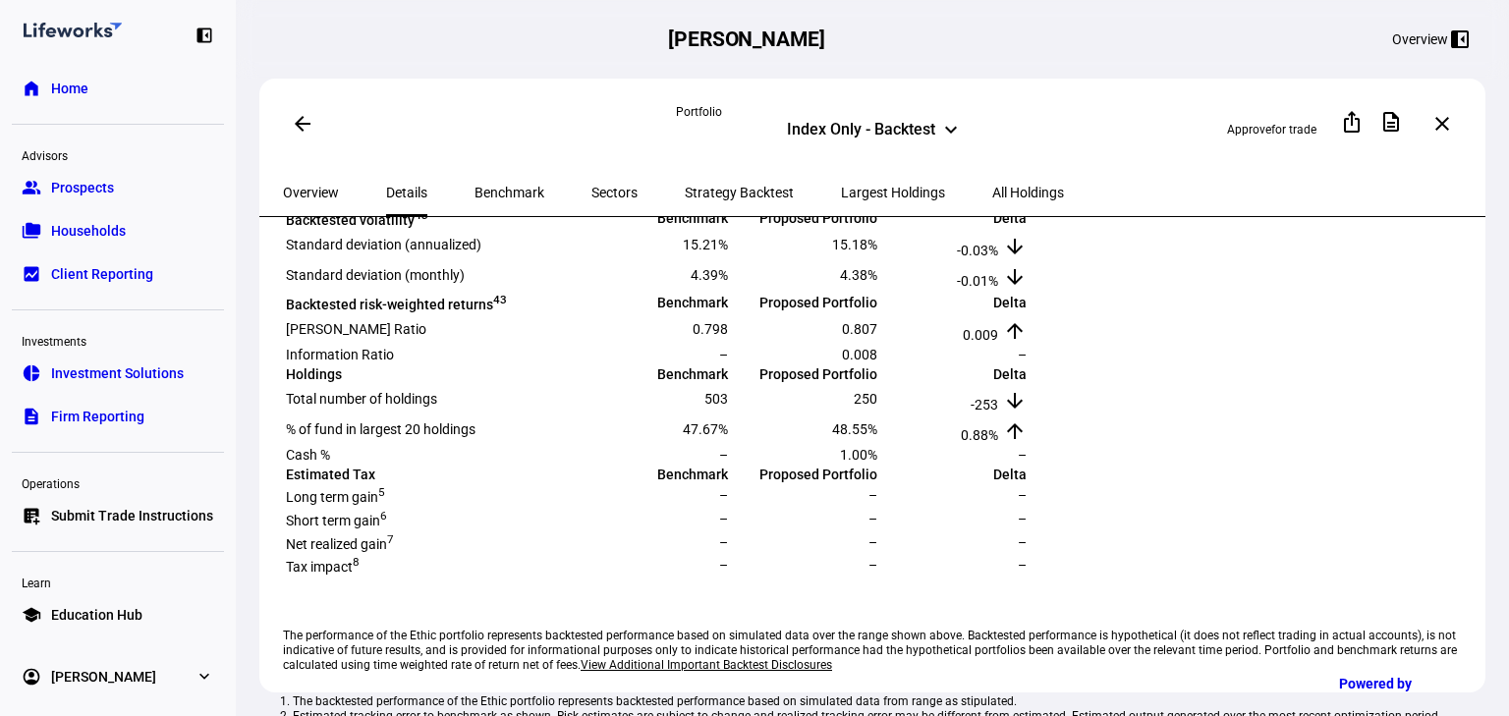
scroll to position [492, 0]
